Goal: Transaction & Acquisition: Purchase product/service

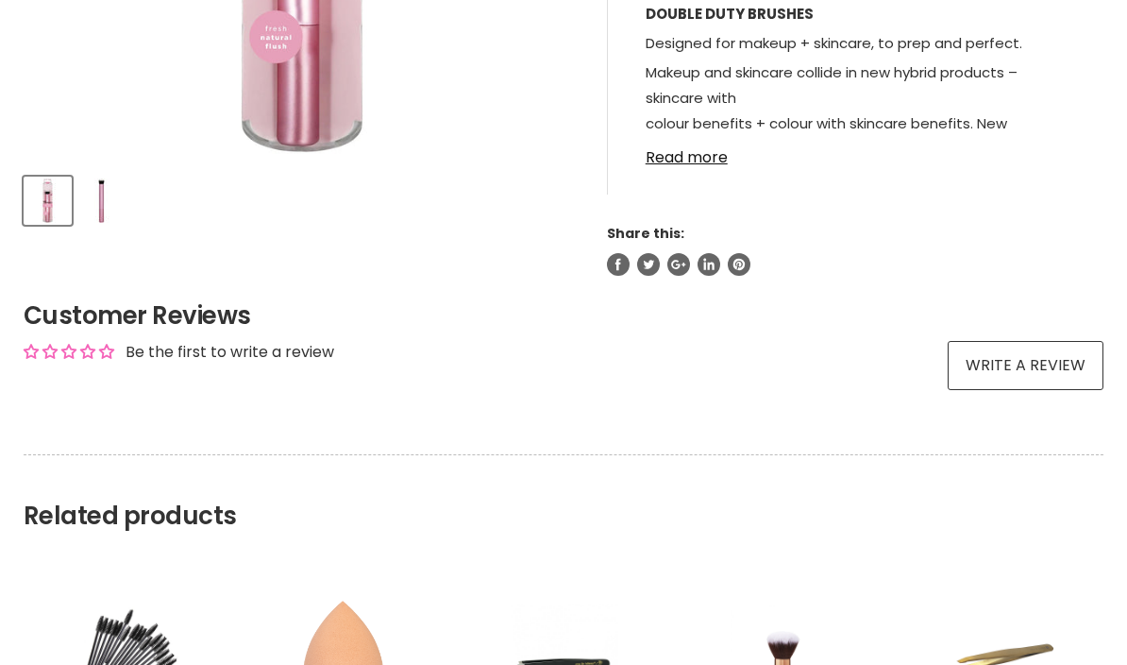
scroll to position [682, 0]
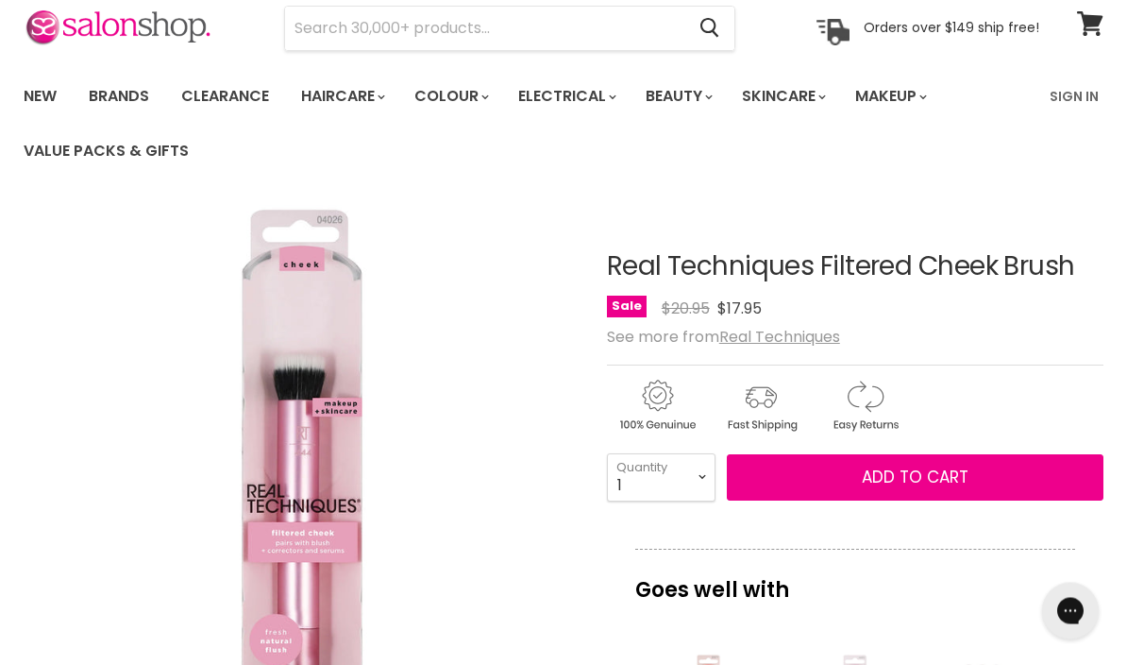
scroll to position [78, 0]
click at [806, 344] on u "Real Techniques" at bounding box center [779, 337] width 121 height 22
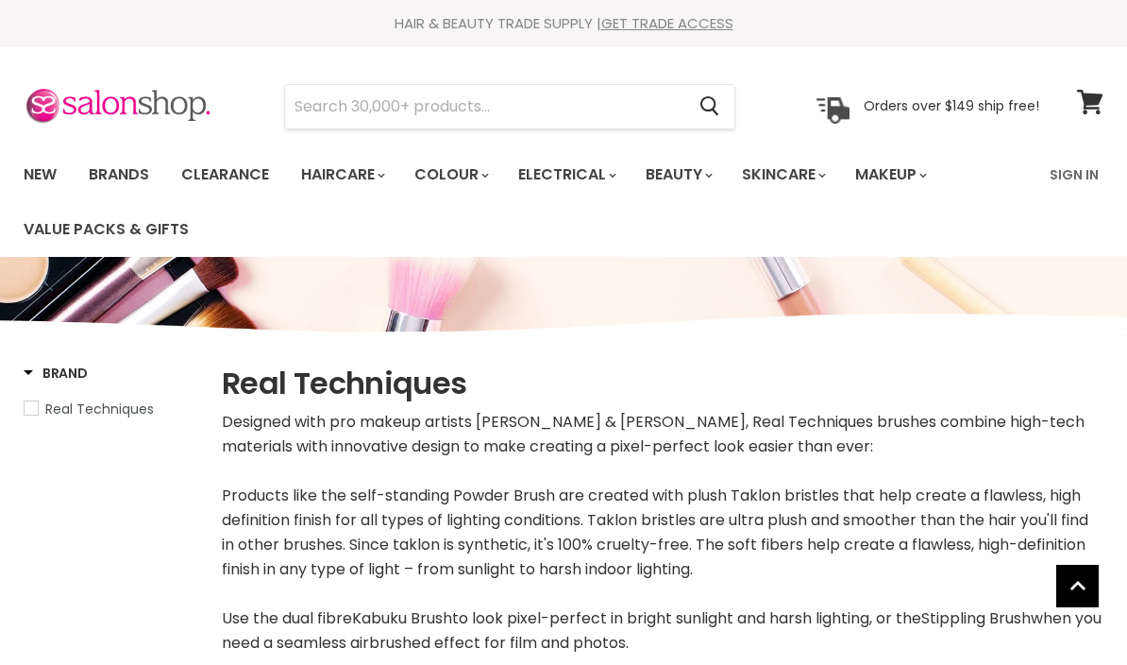
select select "manual"
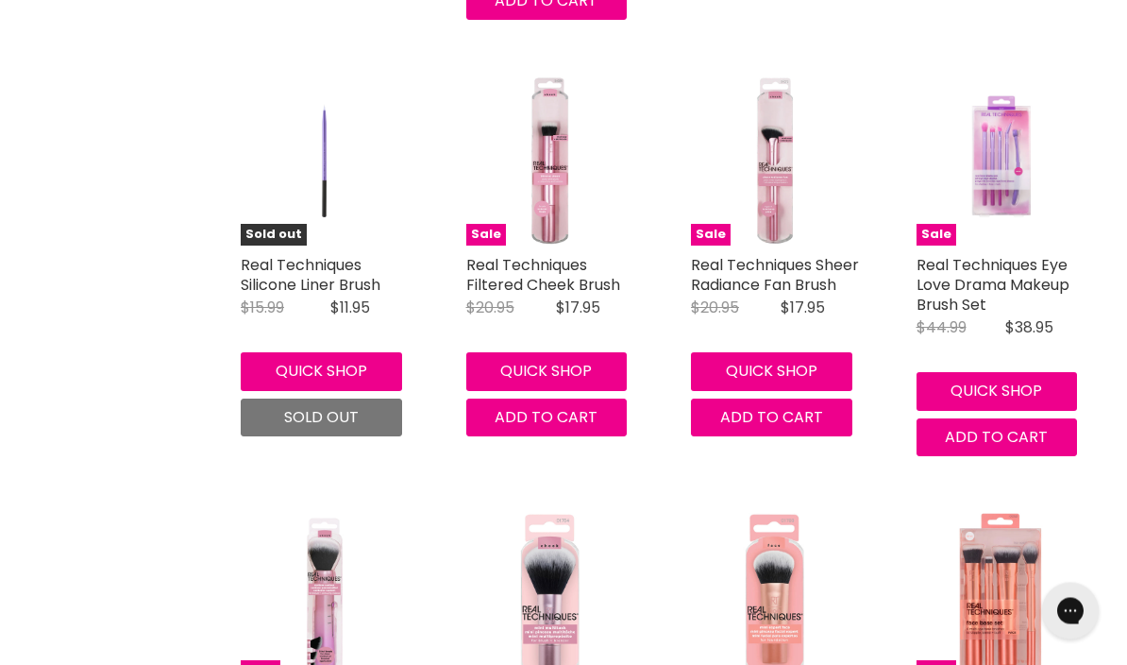
scroll to position [4904, 0]
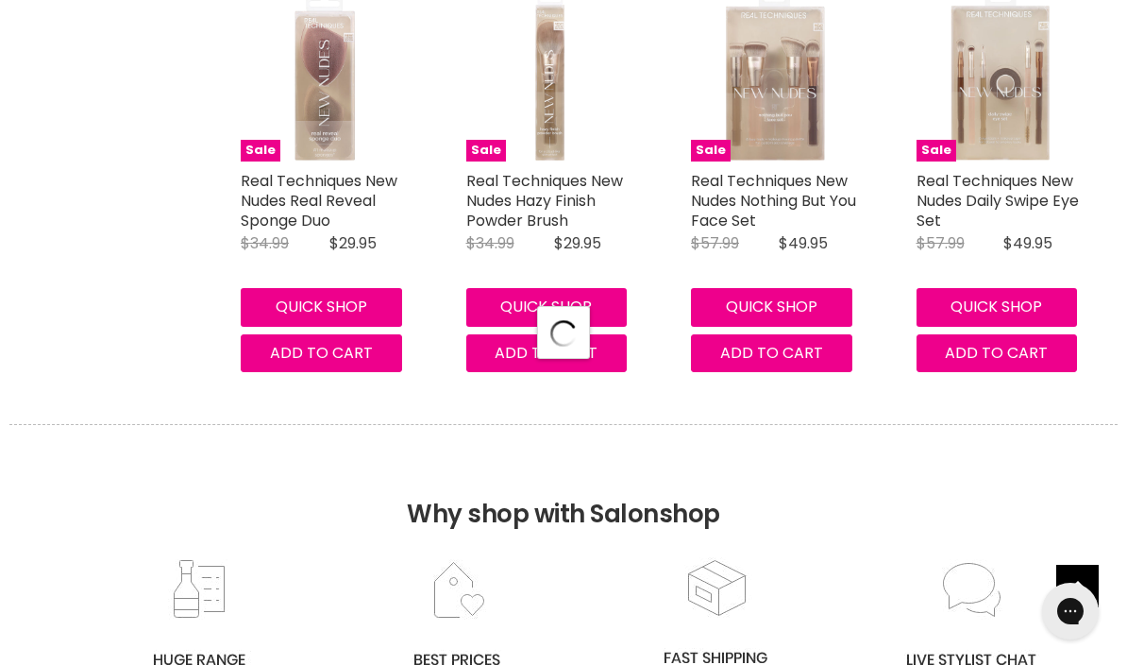
select select "manual"
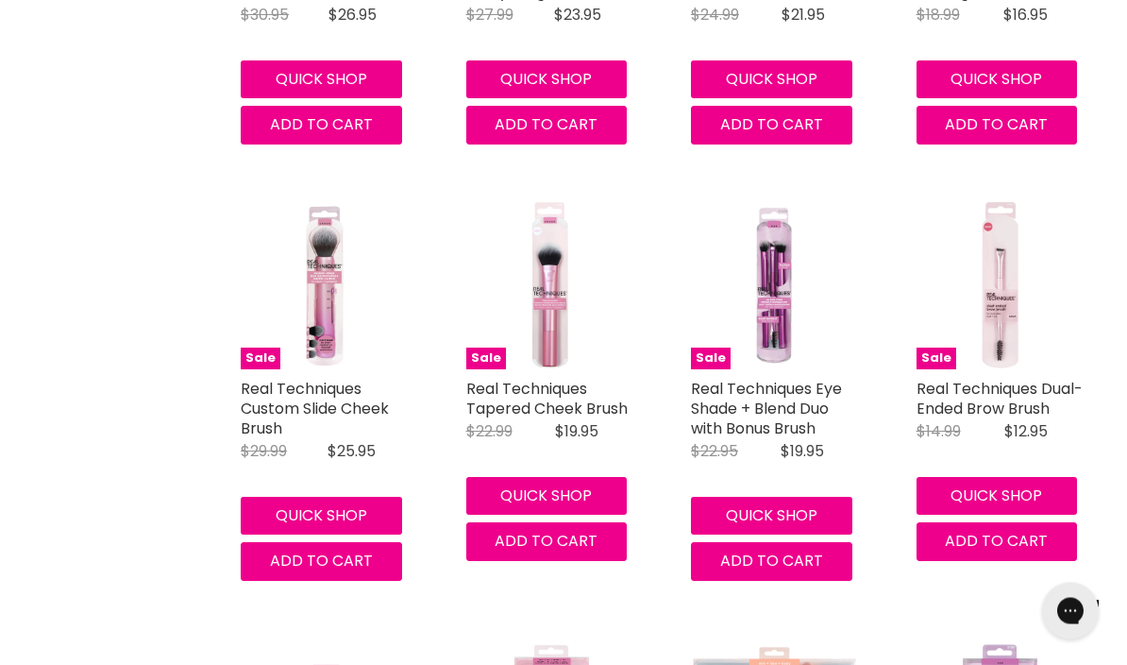
scroll to position [2123, 0]
click at [550, 317] on img "Main content" at bounding box center [550, 285] width 169 height 169
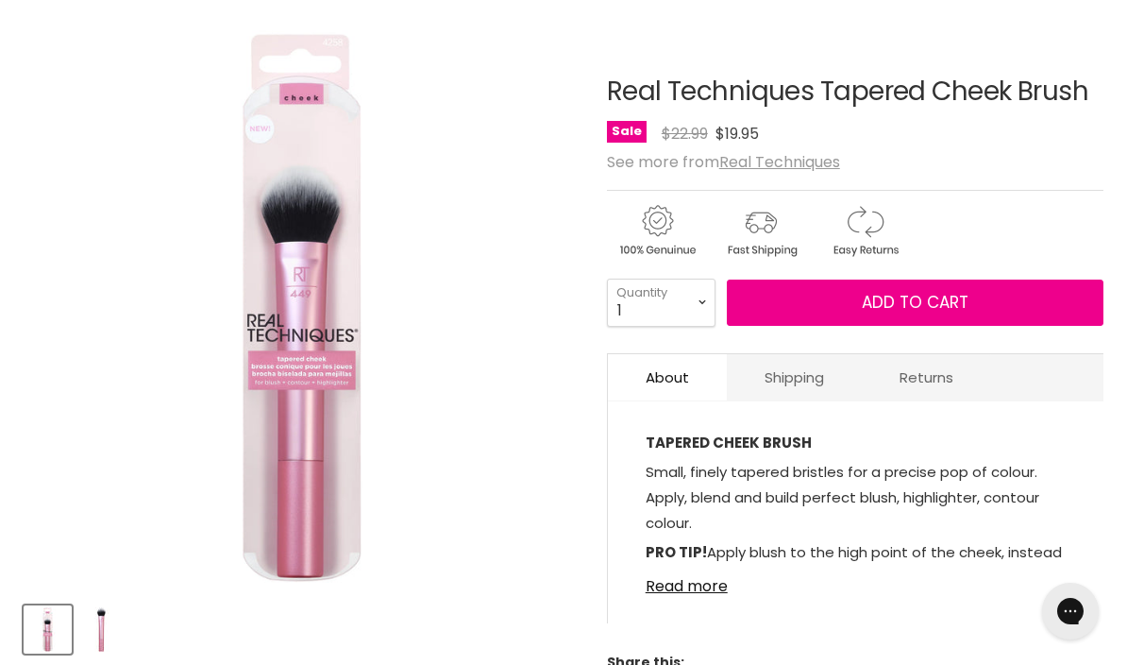
click at [91, 625] on img "Product thumbnails" at bounding box center [101, 629] width 44 height 44
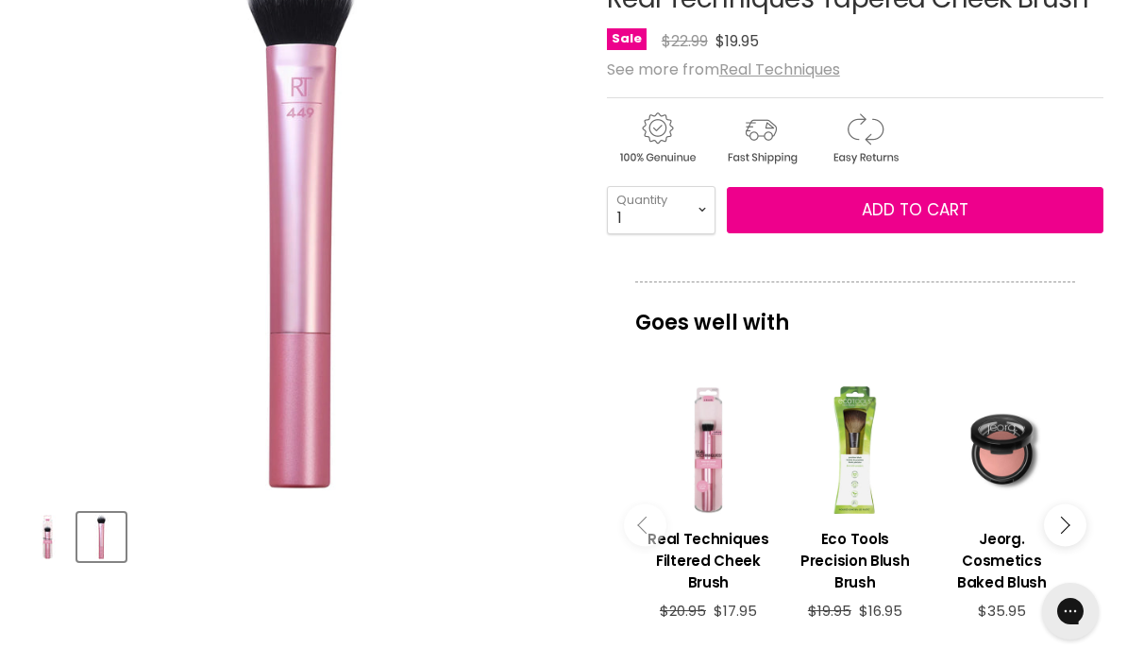
scroll to position [327, 0]
